Goal: Task Accomplishment & Management: Manage account settings

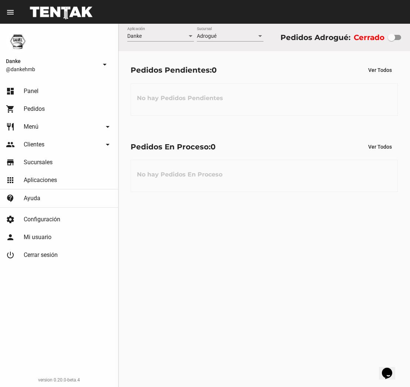
click at [82, 126] on link "restaurant Menú arrow_drop_down" at bounding box center [59, 127] width 118 height 18
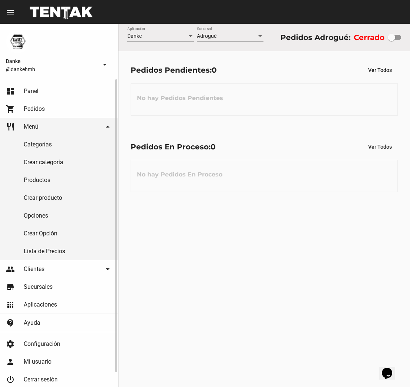
click at [33, 250] on link "Lista de Precios" at bounding box center [59, 251] width 118 height 18
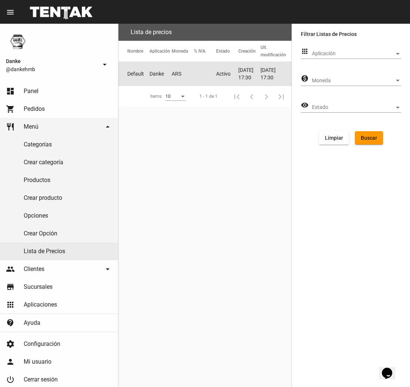
click at [177, 74] on mat-cell "ARS" at bounding box center [183, 74] width 22 height 24
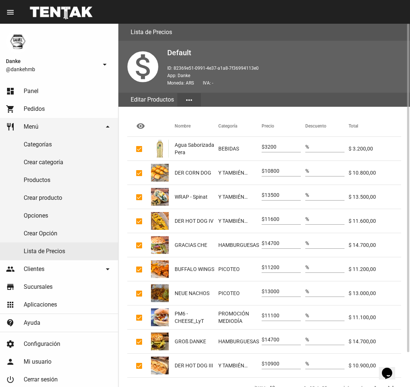
scroll to position [38, 0]
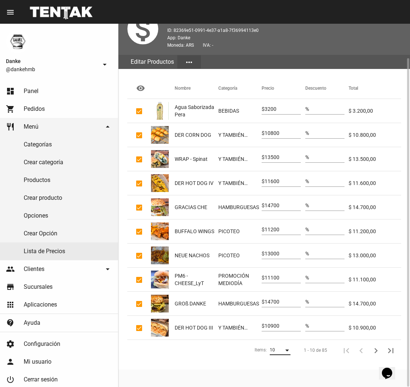
click at [287, 350] on div "Items:" at bounding box center [288, 350] width 4 height 2
click at [276, 378] on span "50" at bounding box center [280, 376] width 21 height 13
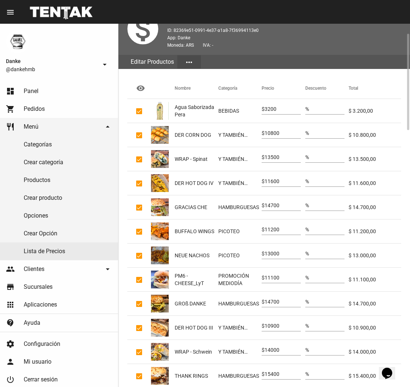
scroll to position [0, 0]
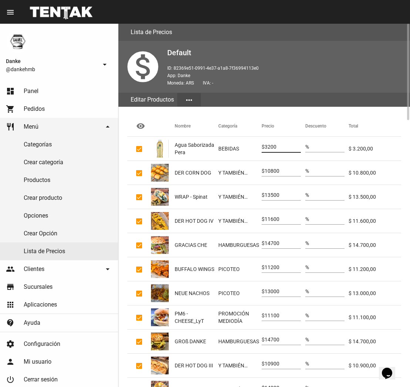
click at [273, 145] on input "3200" at bounding box center [283, 147] width 36 height 6
type input "3400"
type input "11300"
type input "14200"
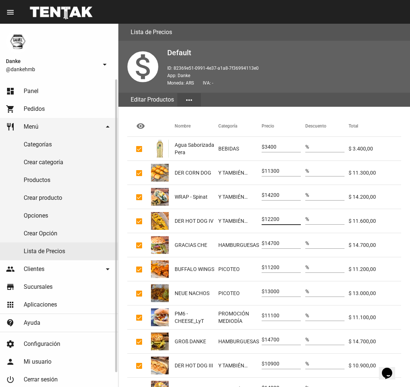
type input "12200"
type input "15400"
type input "11800"
type input "13700"
type input "11700"
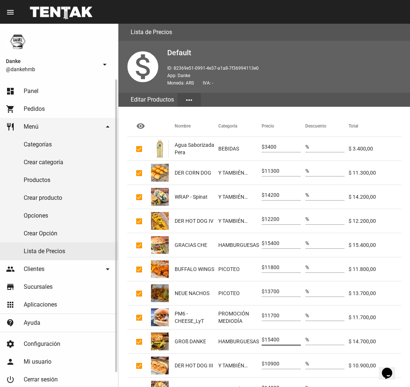
type input "15400"
type input "11400"
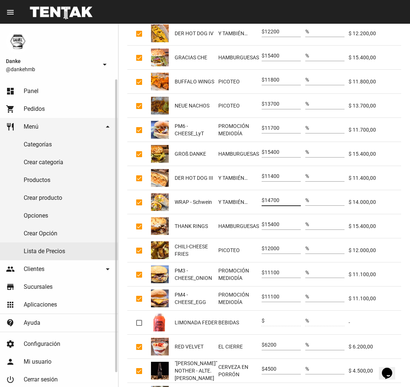
type input "14700"
type input "16200"
type input "12600"
type input "11700"
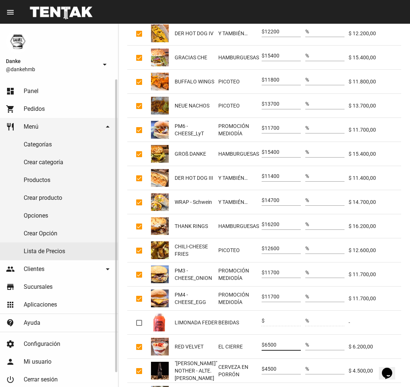
type input "6500"
type input "4700"
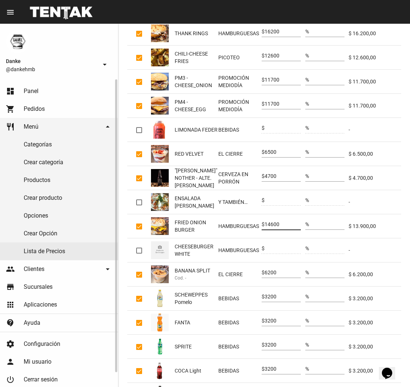
type input "14600"
type input "6500"
type input "3400"
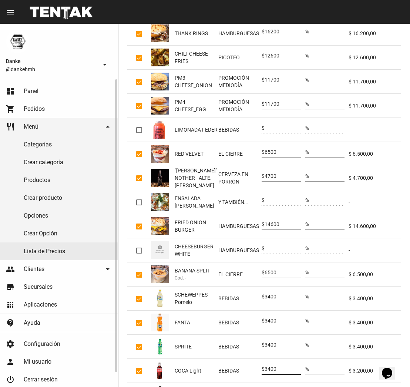
type input "3400"
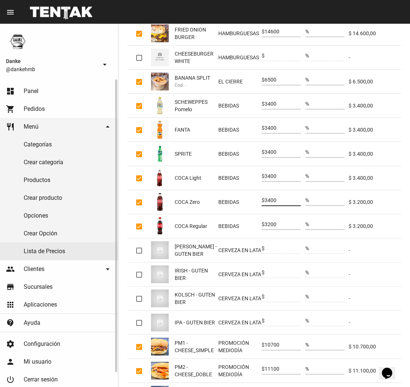
type input "3400"
type input "11200"
type input "11700"
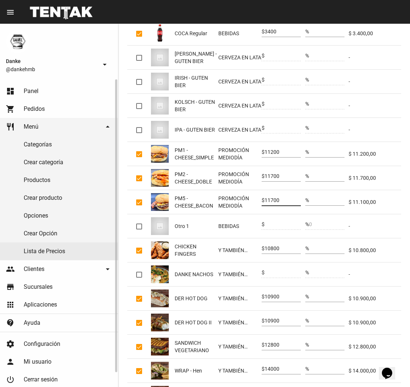
type input "11700"
type input "11300"
type input "11400"
type input "13400"
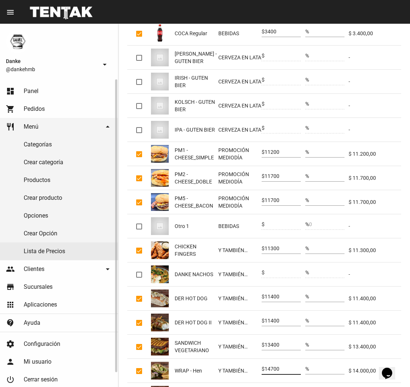
type input "14700"
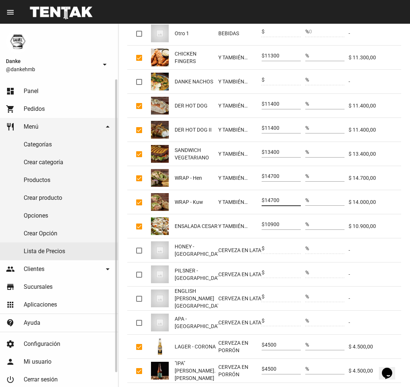
type input "14700"
type input "11400"
type input "4700"
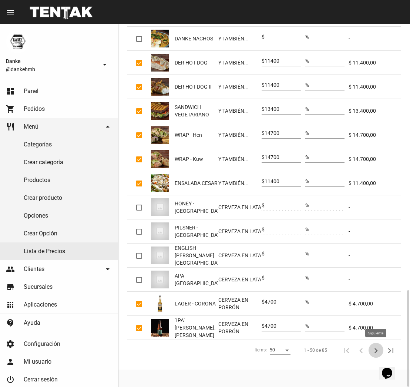
click at [378, 349] on icon "Siguiente" at bounding box center [376, 350] width 10 height 10
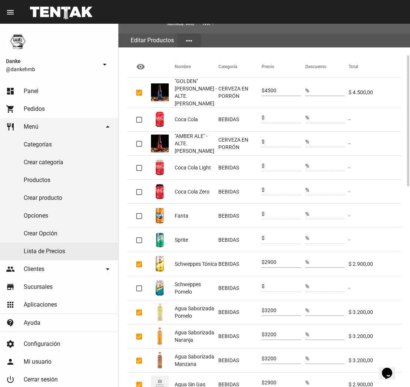
scroll to position [86, 0]
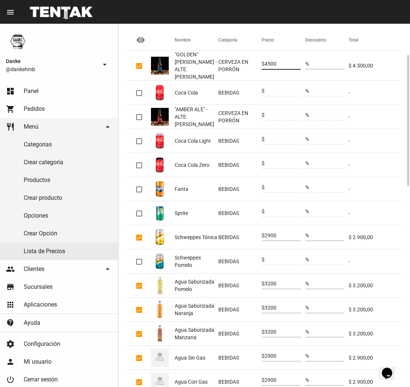
click at [275, 63] on input "4500" at bounding box center [283, 64] width 36 height 6
type input "4700"
type input "3000"
type input "3400"
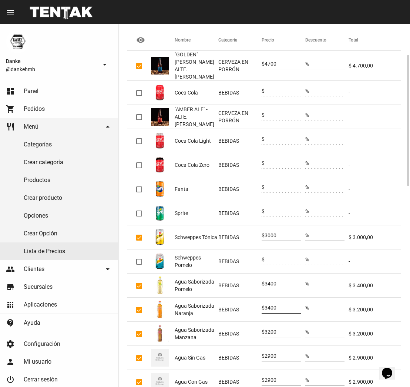
type input "3400"
type input "3000"
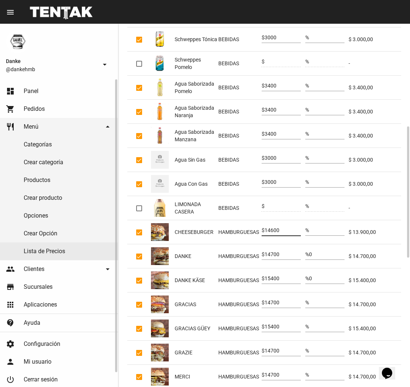
type input "14600"
type input "15400"
type input "16200"
type input "15400"
type input "16200"
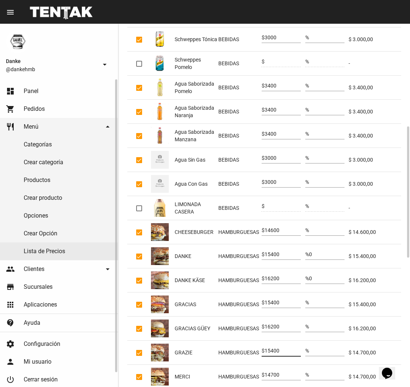
type input "15400"
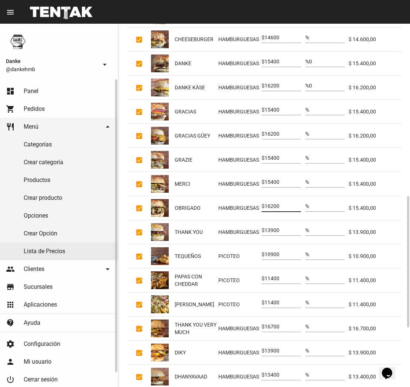
type input "16200"
type input "14600"
type input "11400"
type input "12000"
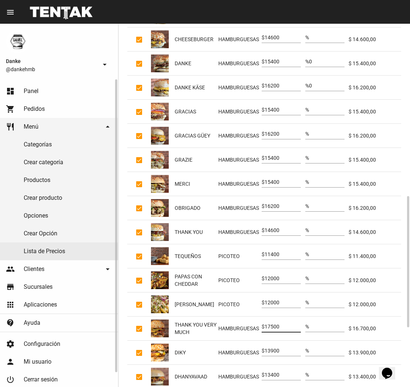
type input "17500"
type input "14600"
type input "14100"
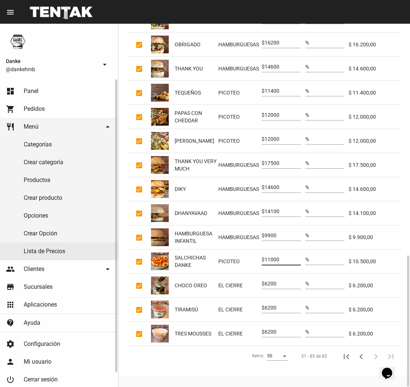
type input "11000"
type input "6500"
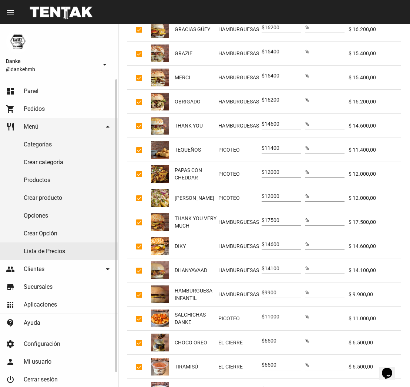
click at [51, 219] on link "Opciones" at bounding box center [59, 216] width 118 height 18
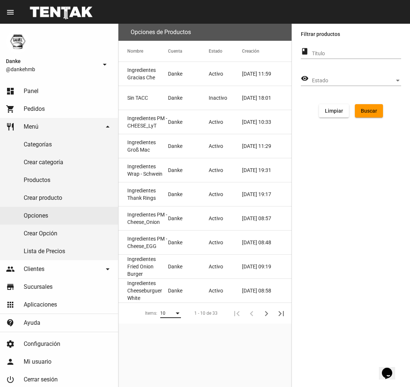
click at [177, 315] on div "Items:" at bounding box center [177, 313] width 7 height 5
drag, startPoint x: 166, startPoint y: 342, endPoint x: 170, endPoint y: 344, distance: 4.7
click at [166, 342] on span "50" at bounding box center [171, 339] width 21 height 13
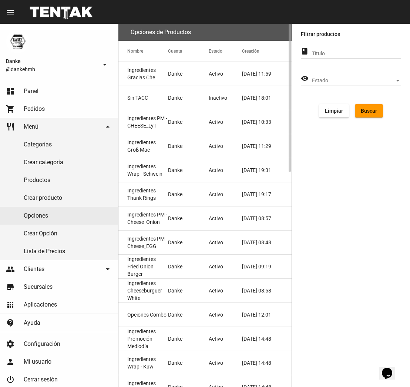
click at [155, 99] on mat-cell "Sin TACC" at bounding box center [144, 98] width 50 height 24
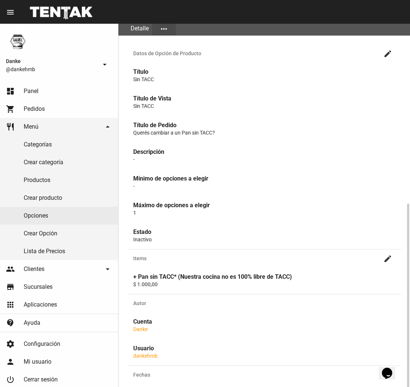
scroll to position [144, 0]
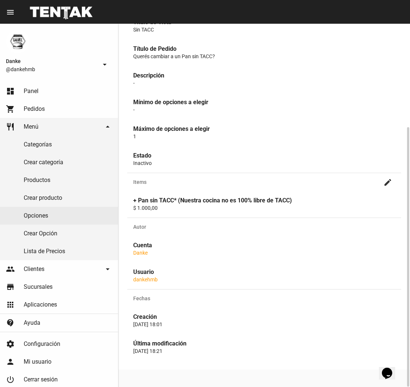
click at [389, 182] on mat-icon "create" at bounding box center [388, 182] width 9 height 9
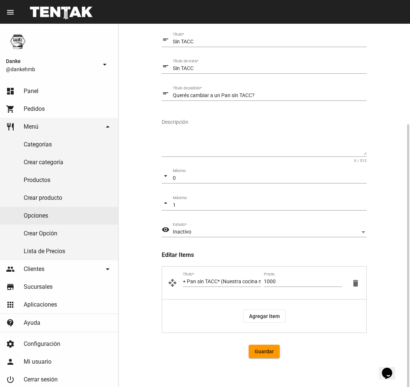
scroll to position [121, 0]
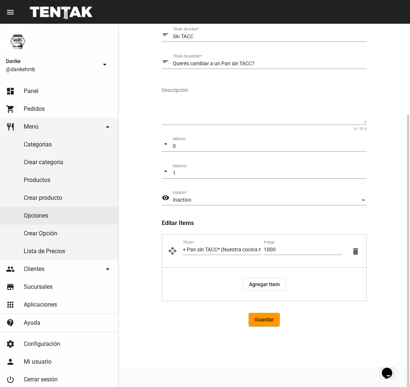
click at [270, 251] on input "1000" at bounding box center [303, 250] width 78 height 6
type input "1100"
click at [263, 319] on span "Guardar" at bounding box center [264, 319] width 19 height 6
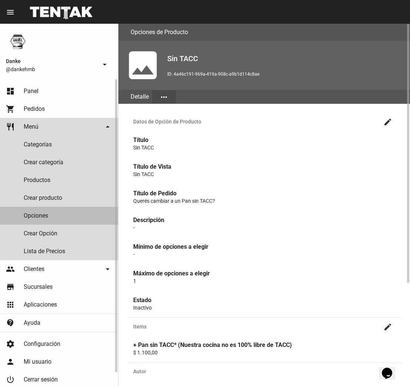
click at [52, 215] on link "Opciones" at bounding box center [59, 216] width 118 height 18
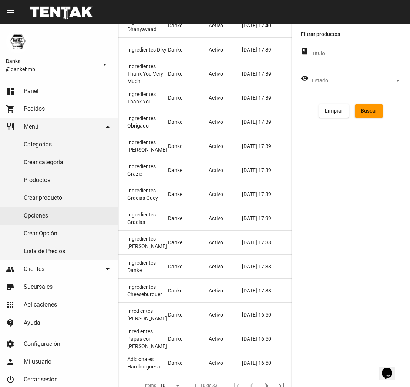
scroll to position [526, 0]
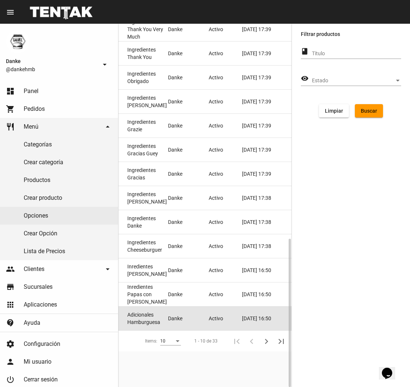
click at [152, 321] on span "Adicionales Hamburguesa" at bounding box center [147, 318] width 41 height 15
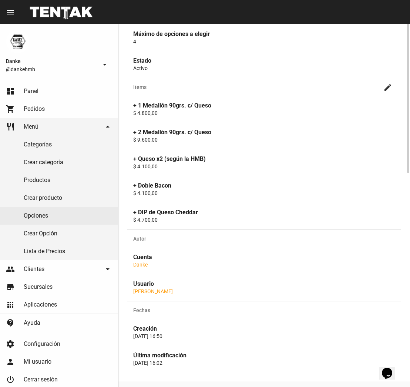
scroll to position [251, 0]
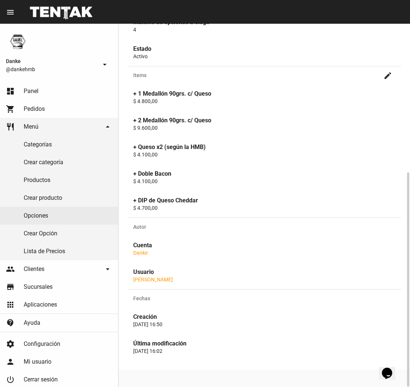
click at [387, 77] on mat-icon "create" at bounding box center [388, 75] width 9 height 9
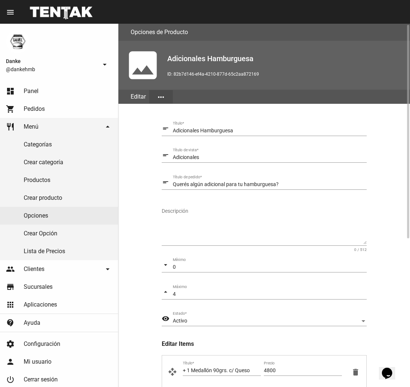
scroll to position [254, 0]
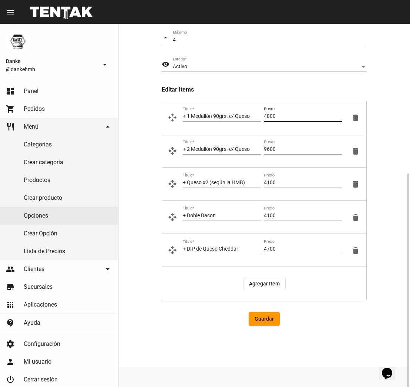
click at [271, 118] on input "4800" at bounding box center [303, 116] width 78 height 6
type input "5000"
type input "10000"
type input "3"
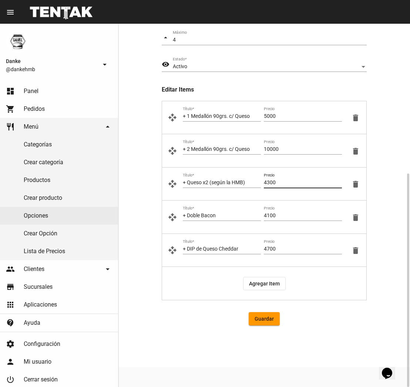
type input "4300"
type input "4900"
click at [263, 318] on span "Guardar" at bounding box center [264, 319] width 19 height 6
